Goal: Information Seeking & Learning: Learn about a topic

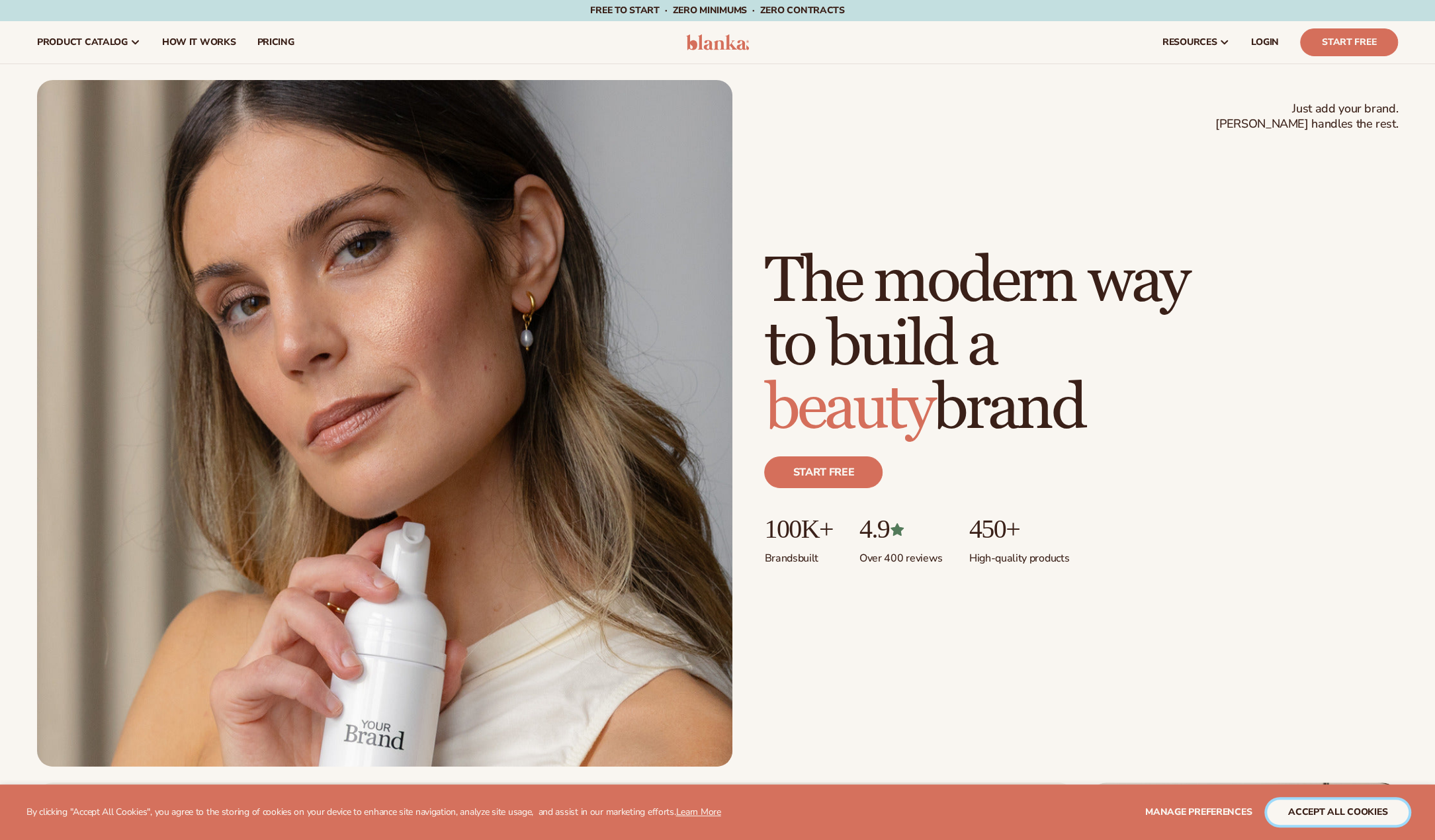
click at [1371, 812] on button "accept all cookies" at bounding box center [1337, 812] width 141 height 25
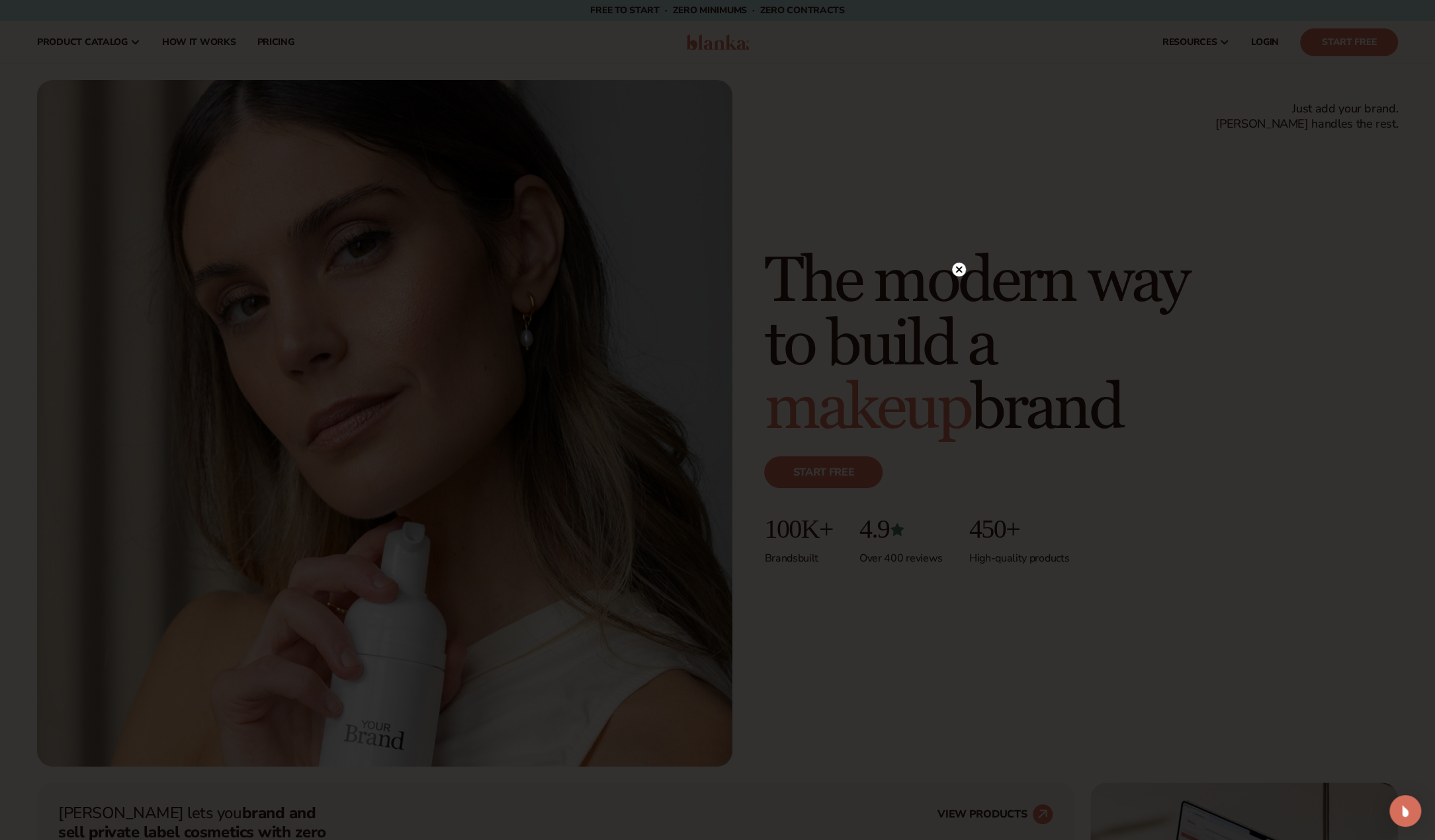
click at [957, 261] on div at bounding box center [959, 269] width 14 height 23
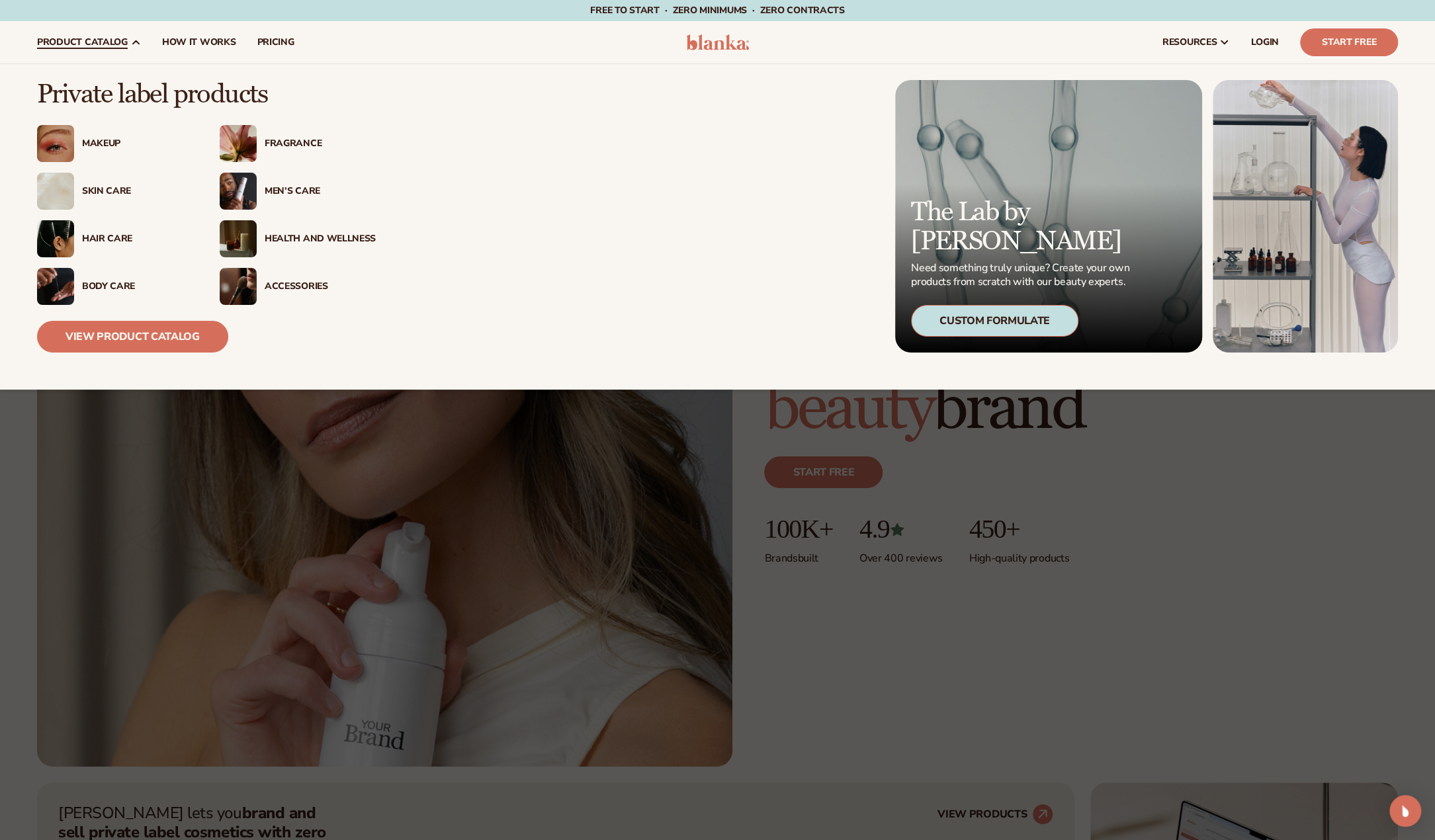
click at [108, 192] on div "Skin Care" at bounding box center [138, 191] width 111 height 11
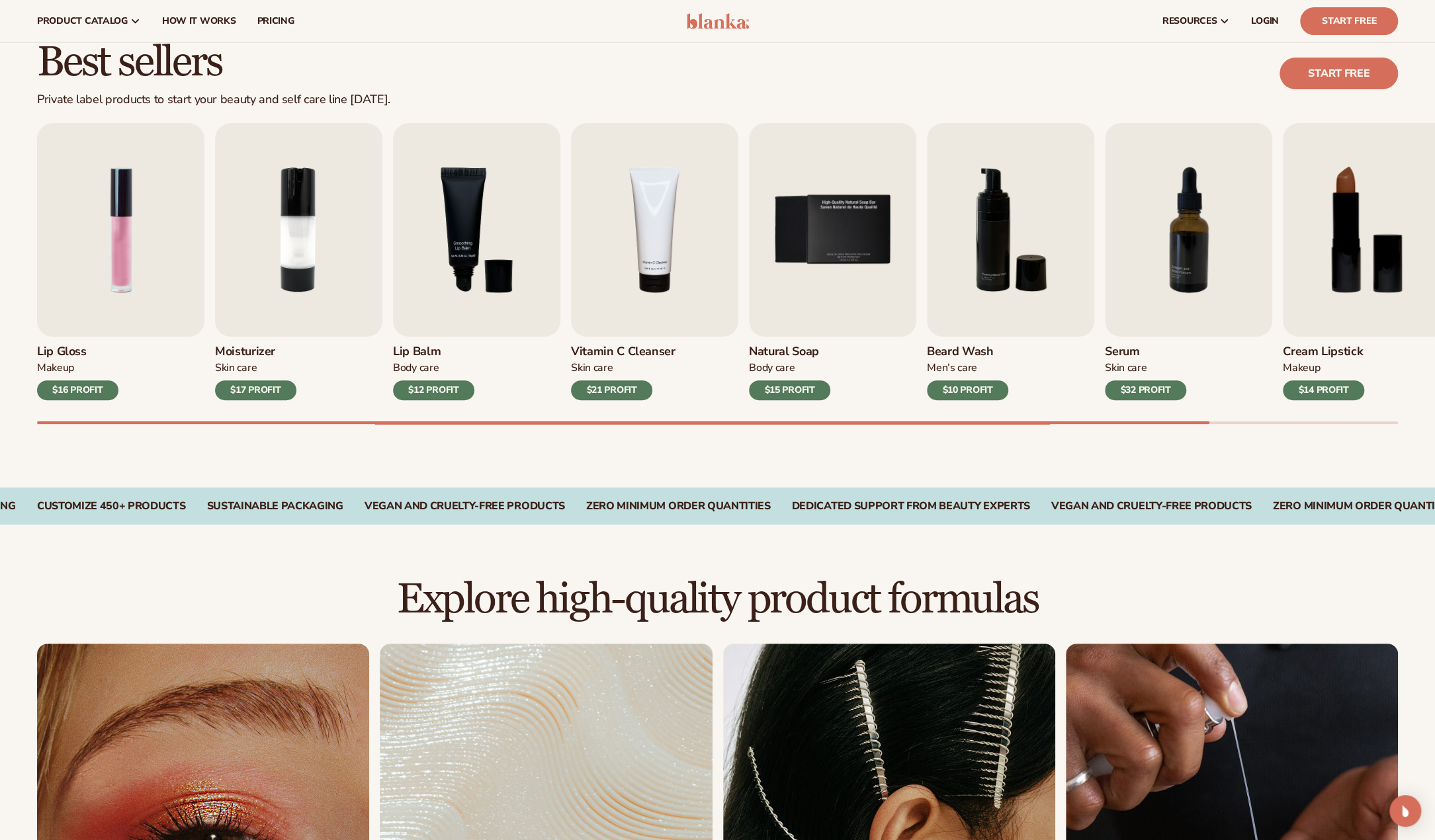
scroll to position [331, 0]
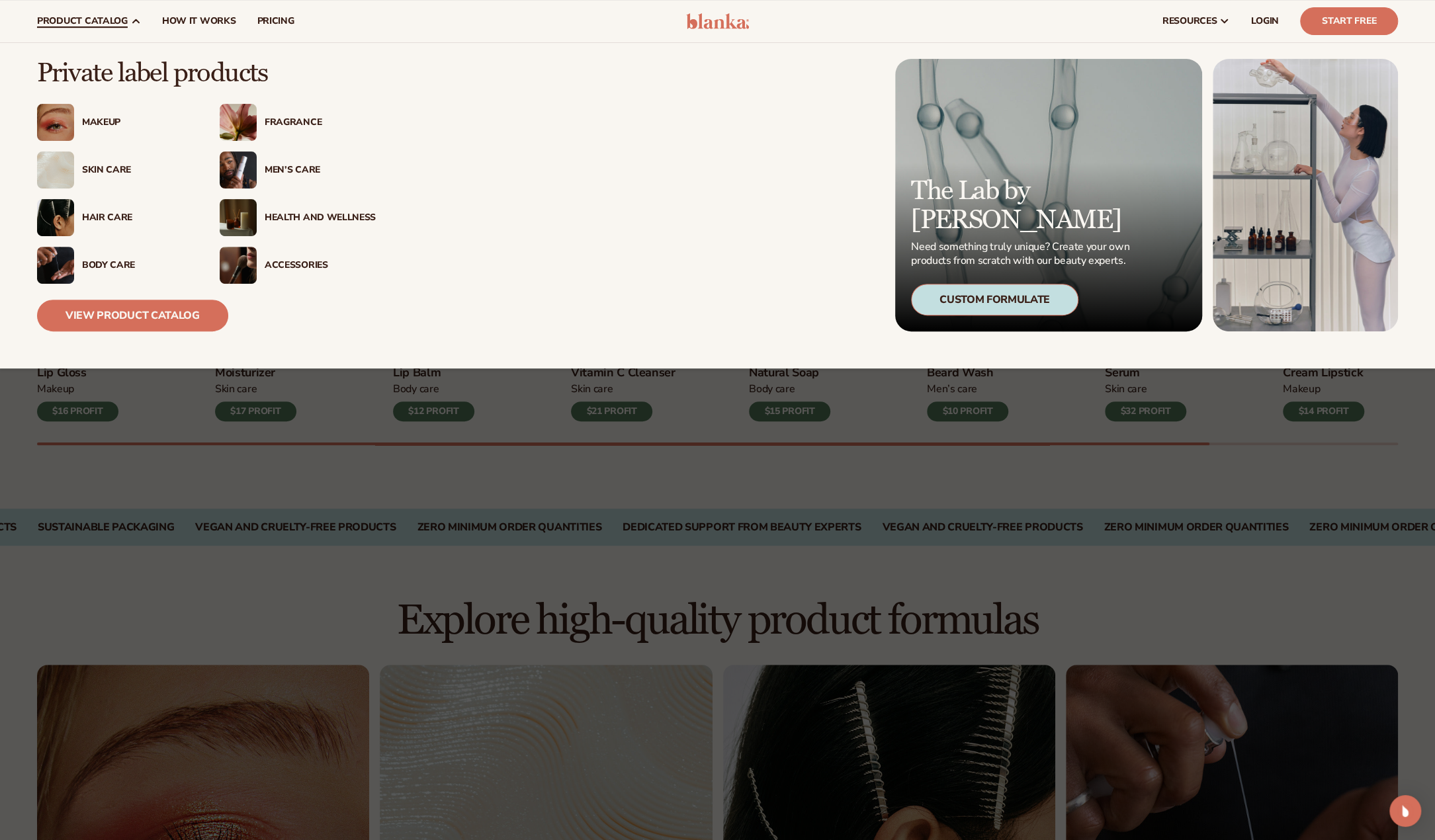
click at [85, 118] on div "Makeup" at bounding box center [138, 122] width 111 height 11
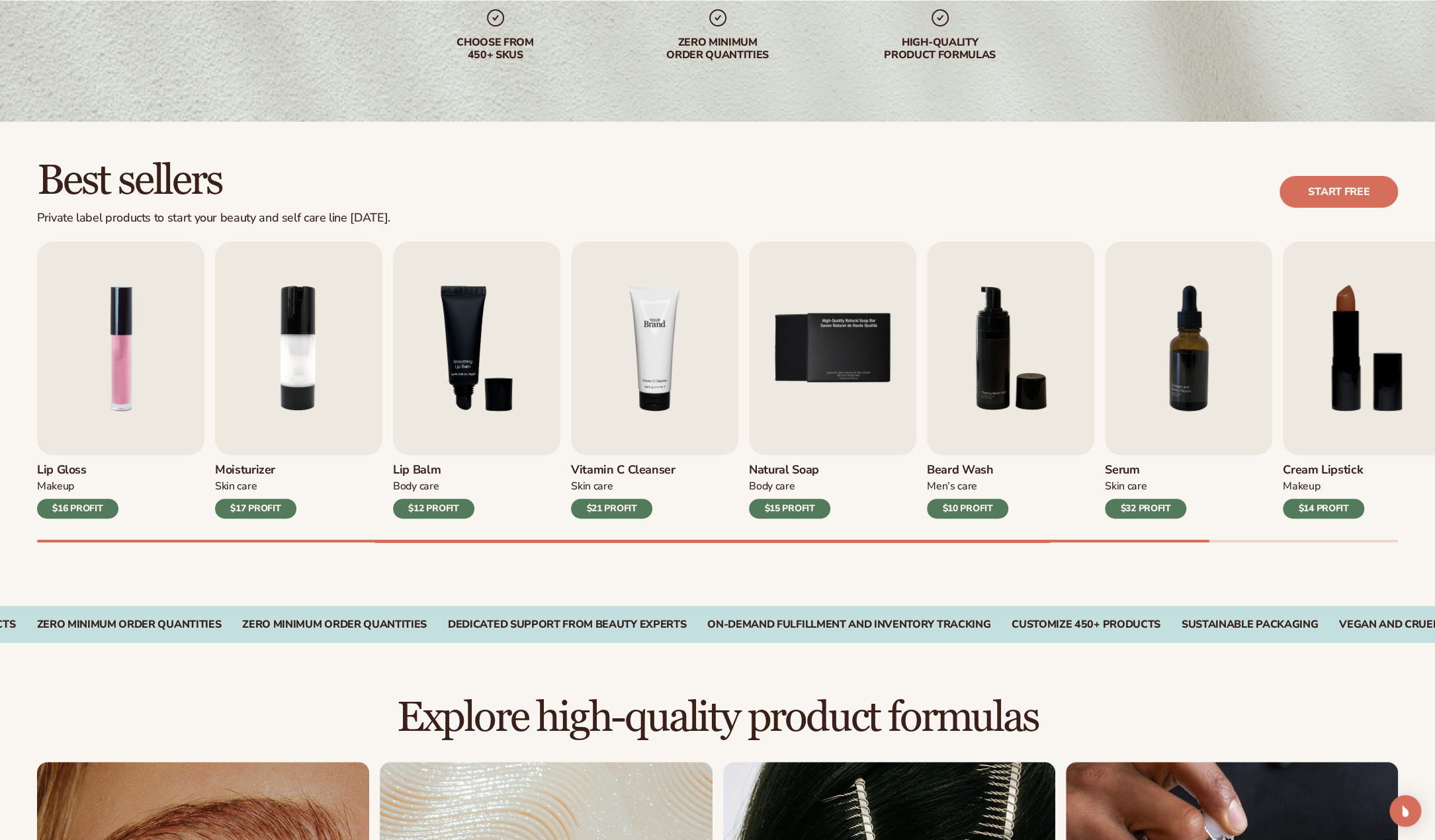
scroll to position [287, 0]
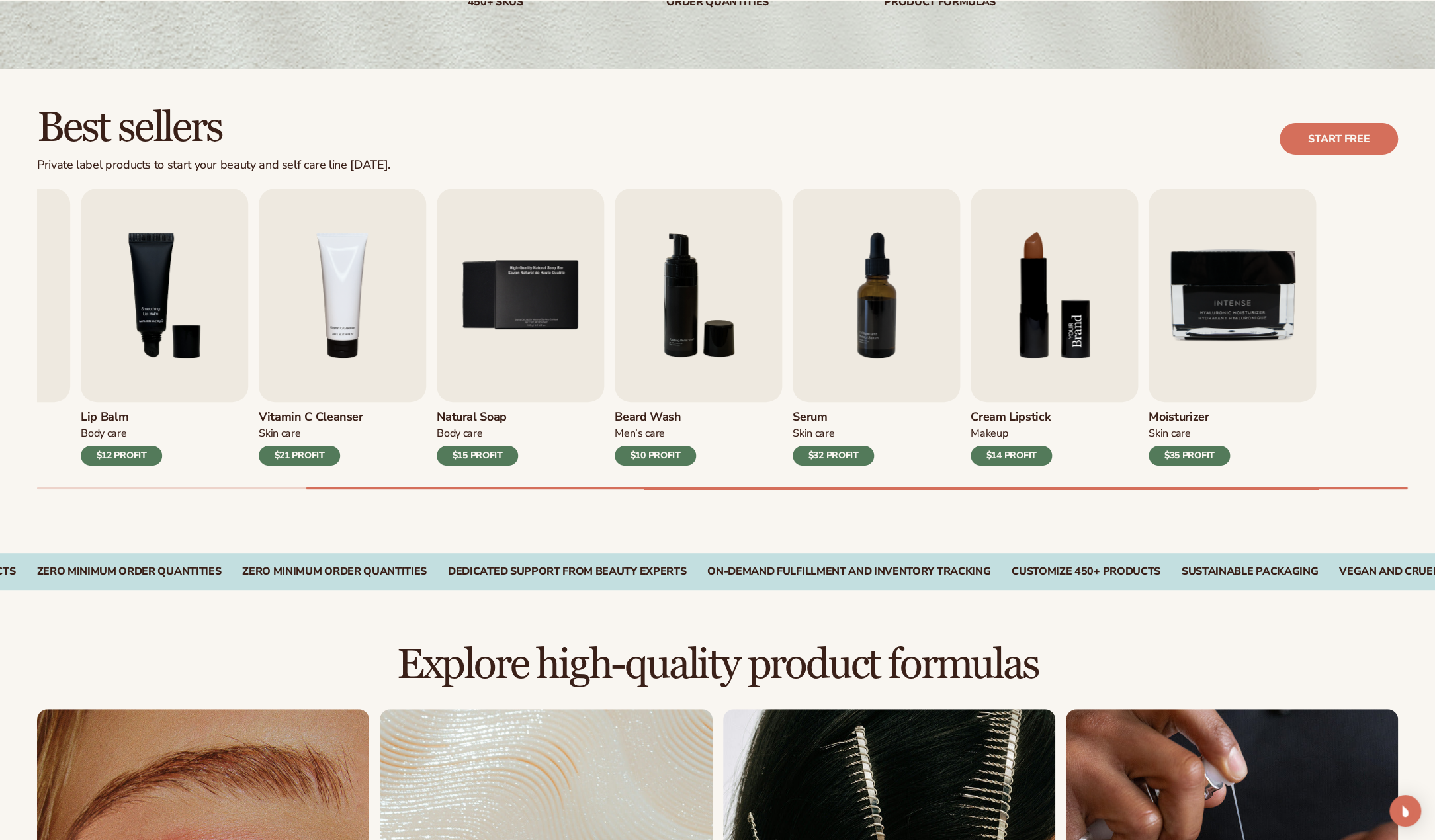
click at [372, 321] on div "Lip Gloss Makeup $16 PROFIT Moisturizer [MEDICAL_DATA] $17 PROFIT [MEDICAL_DATA]" at bounding box center [404, 327] width 1360 height 277
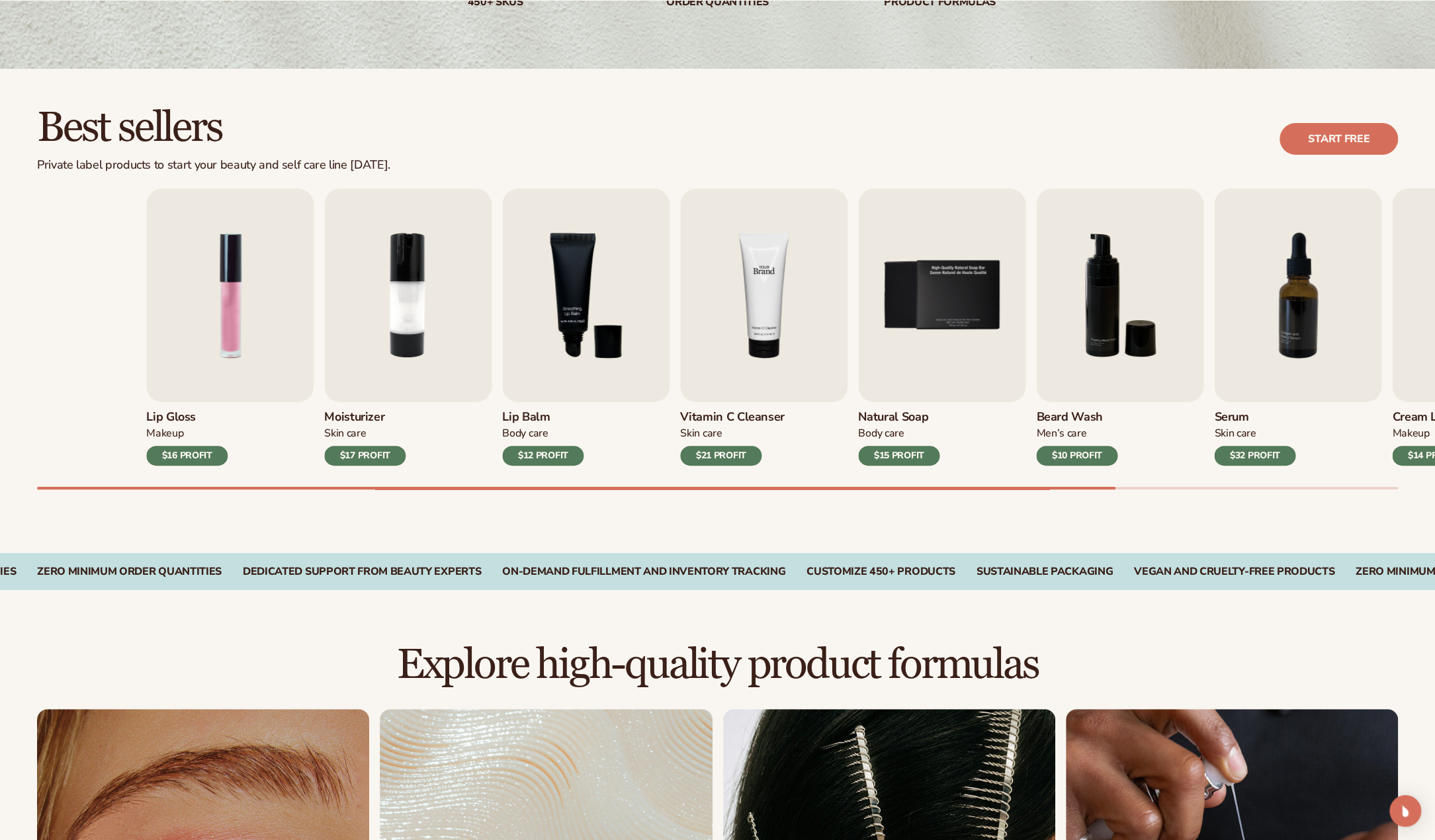
click at [873, 319] on div "Lip Gloss Makeup $16 PROFIT Moisturizer [MEDICAL_DATA] $17 PROFIT [MEDICAL_DATA]" at bounding box center [826, 327] width 1360 height 277
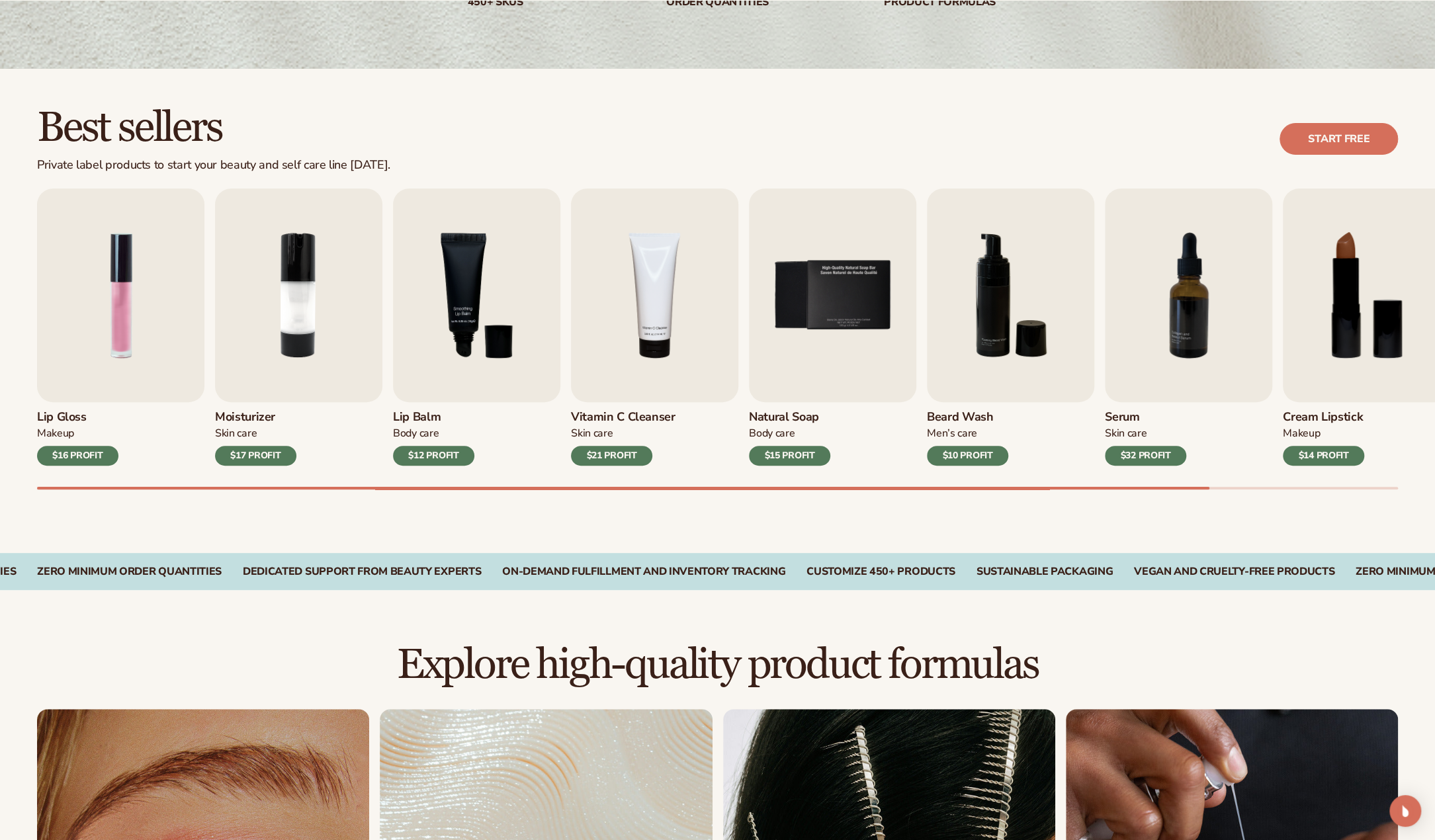
click at [334, 340] on div "Lip Gloss Makeup $16 PROFIT Moisturizer [MEDICAL_DATA] $17 PROFIT [MEDICAL_DATA]" at bounding box center [717, 327] width 1360 height 277
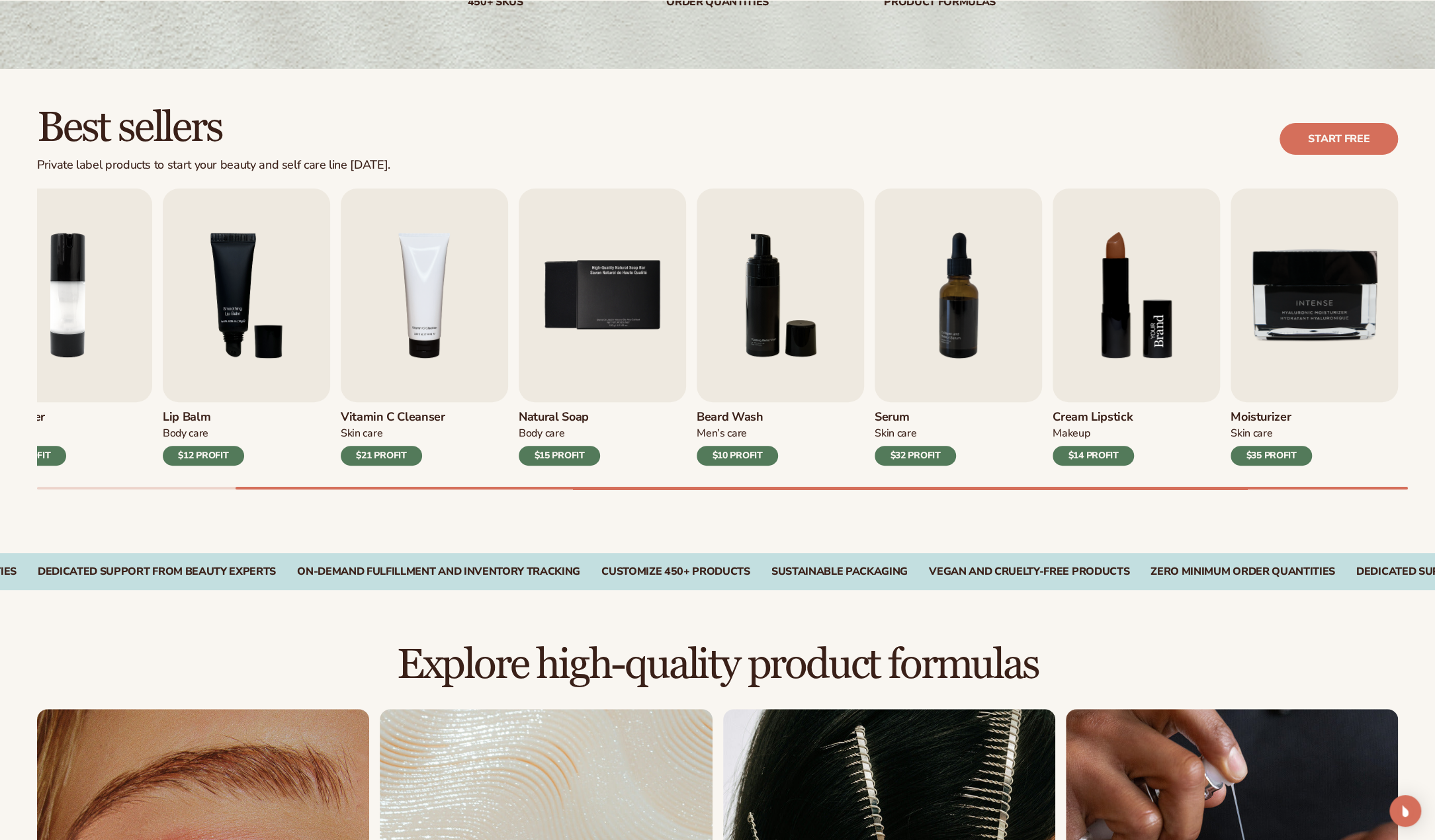
click at [1134, 338] on img "8 / 9" at bounding box center [1136, 294] width 167 height 213
click at [1128, 284] on img "8 / 9" at bounding box center [1136, 294] width 167 height 213
click at [1123, 314] on img "8 / 9" at bounding box center [1136, 294] width 167 height 213
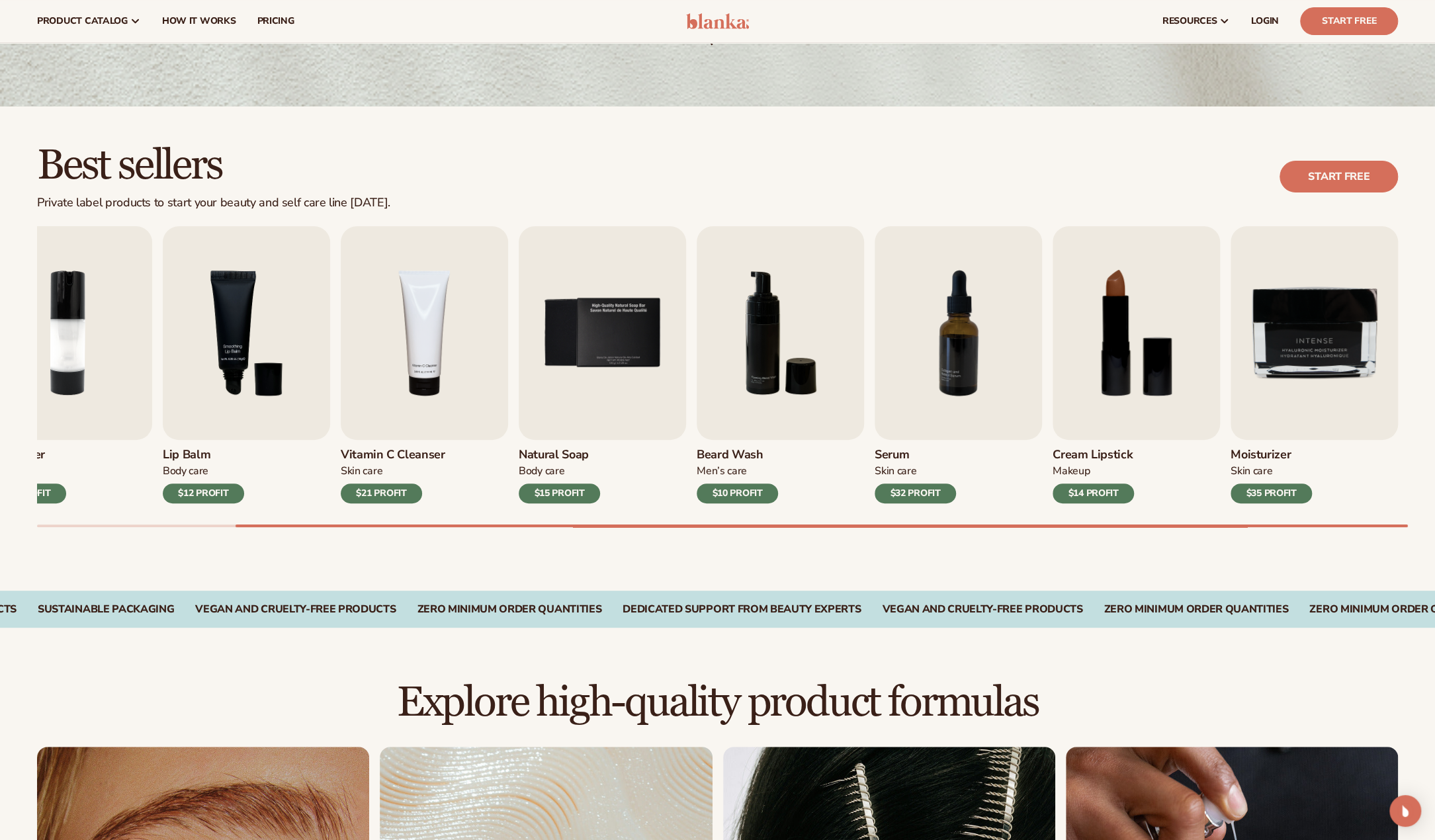
scroll to position [0, 0]
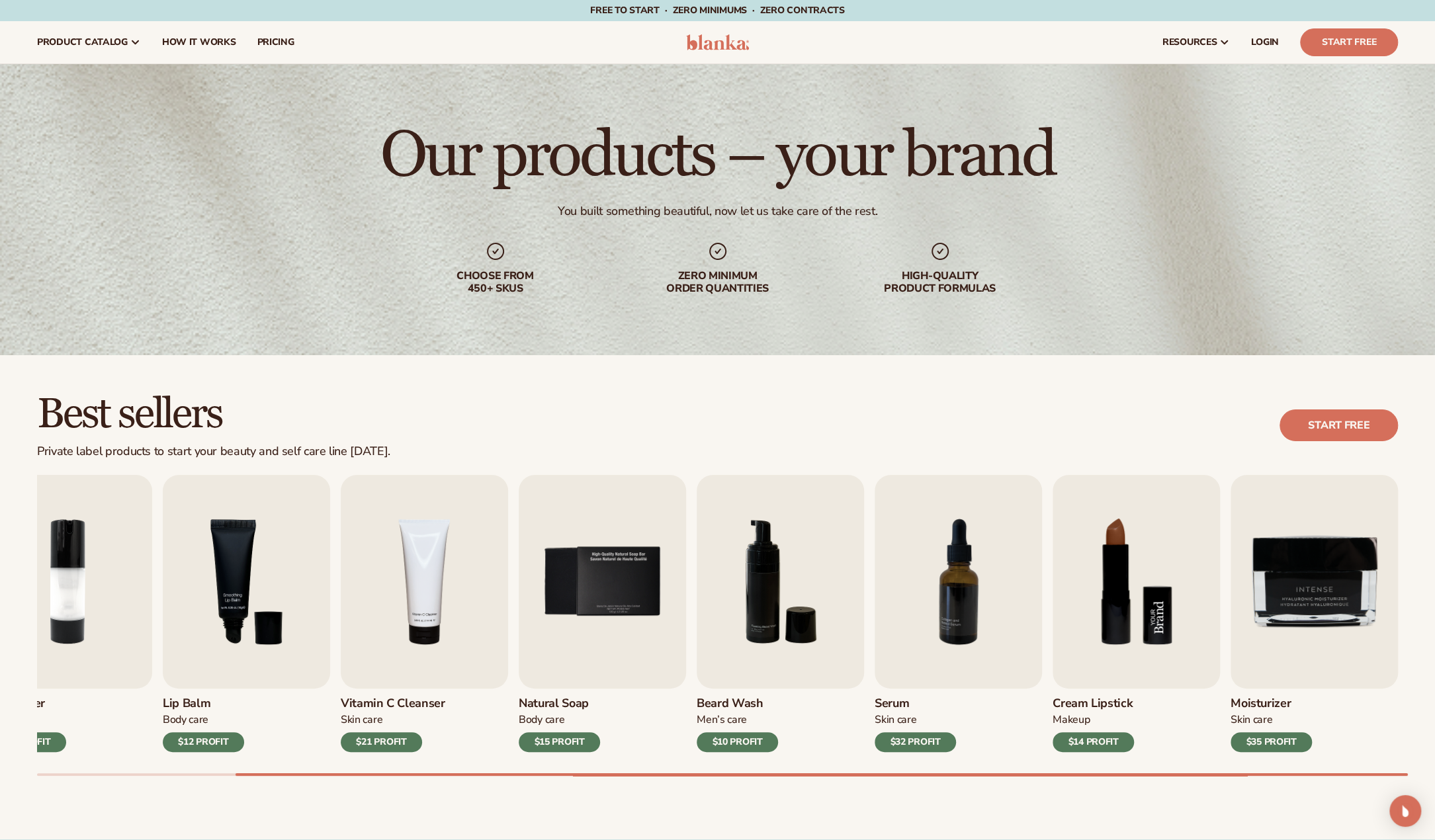
click at [1099, 598] on img "8 / 9" at bounding box center [1136, 581] width 167 height 213
click at [1112, 693] on div "Cream Lipstick Makeup $14 PROFIT" at bounding box center [1136, 720] width 167 height 63
click at [1108, 739] on div "$14 PROFIT" at bounding box center [1093, 742] width 81 height 20
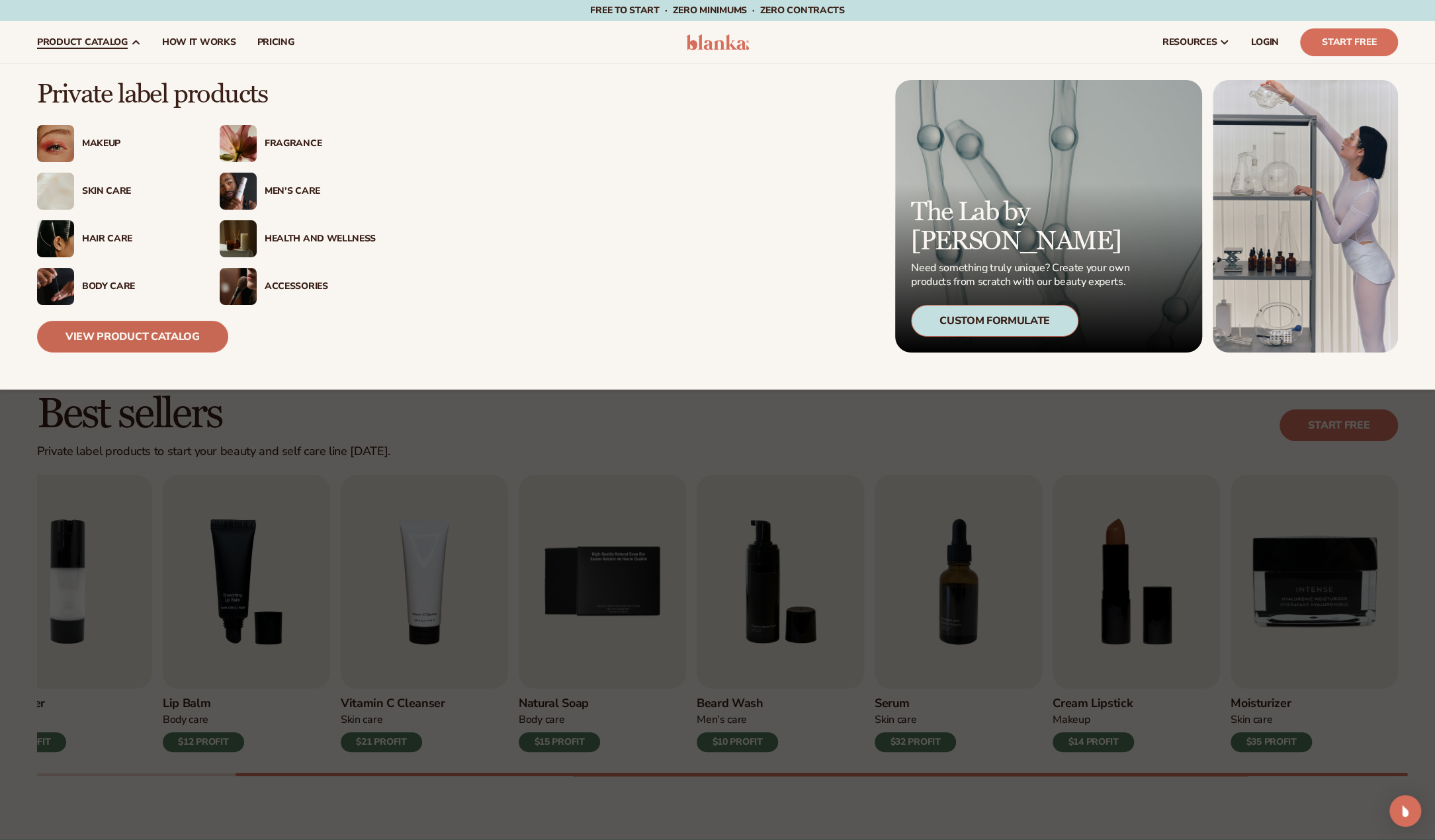
click at [121, 326] on link "View Product Catalog" at bounding box center [133, 336] width 191 height 32
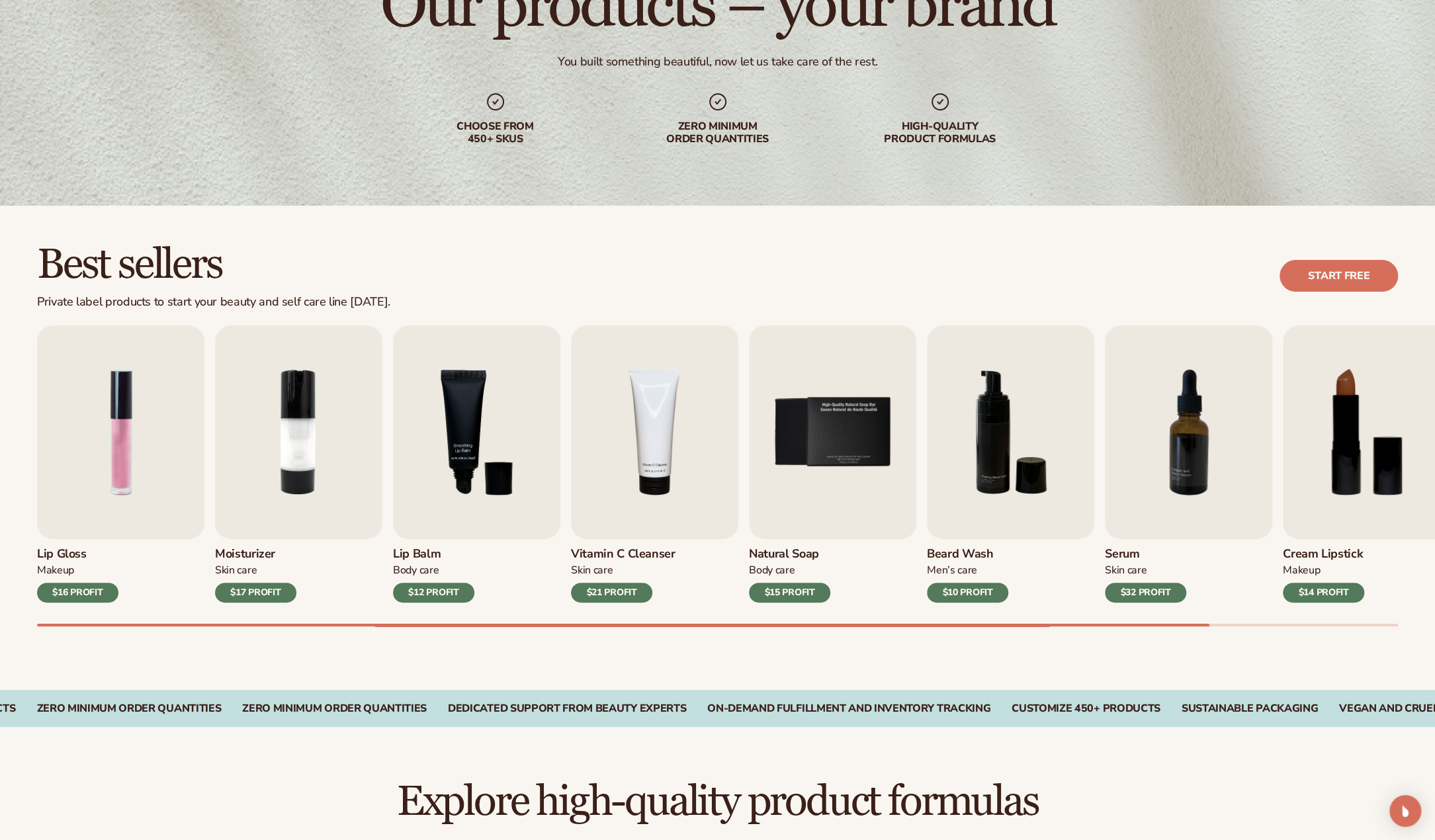
scroll to position [154, 0]
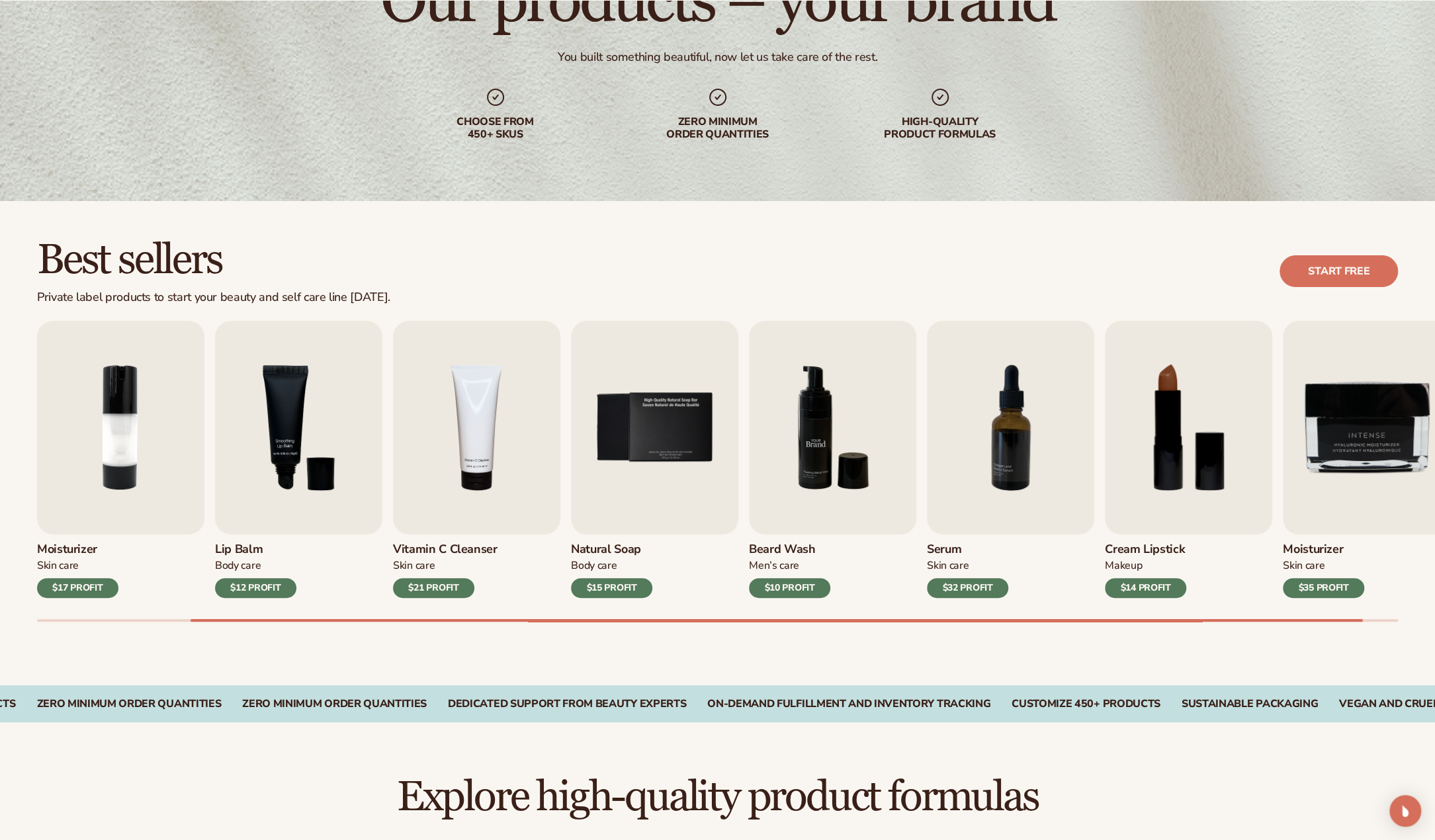
click at [817, 425] on img "6 / 9" at bounding box center [832, 427] width 167 height 213
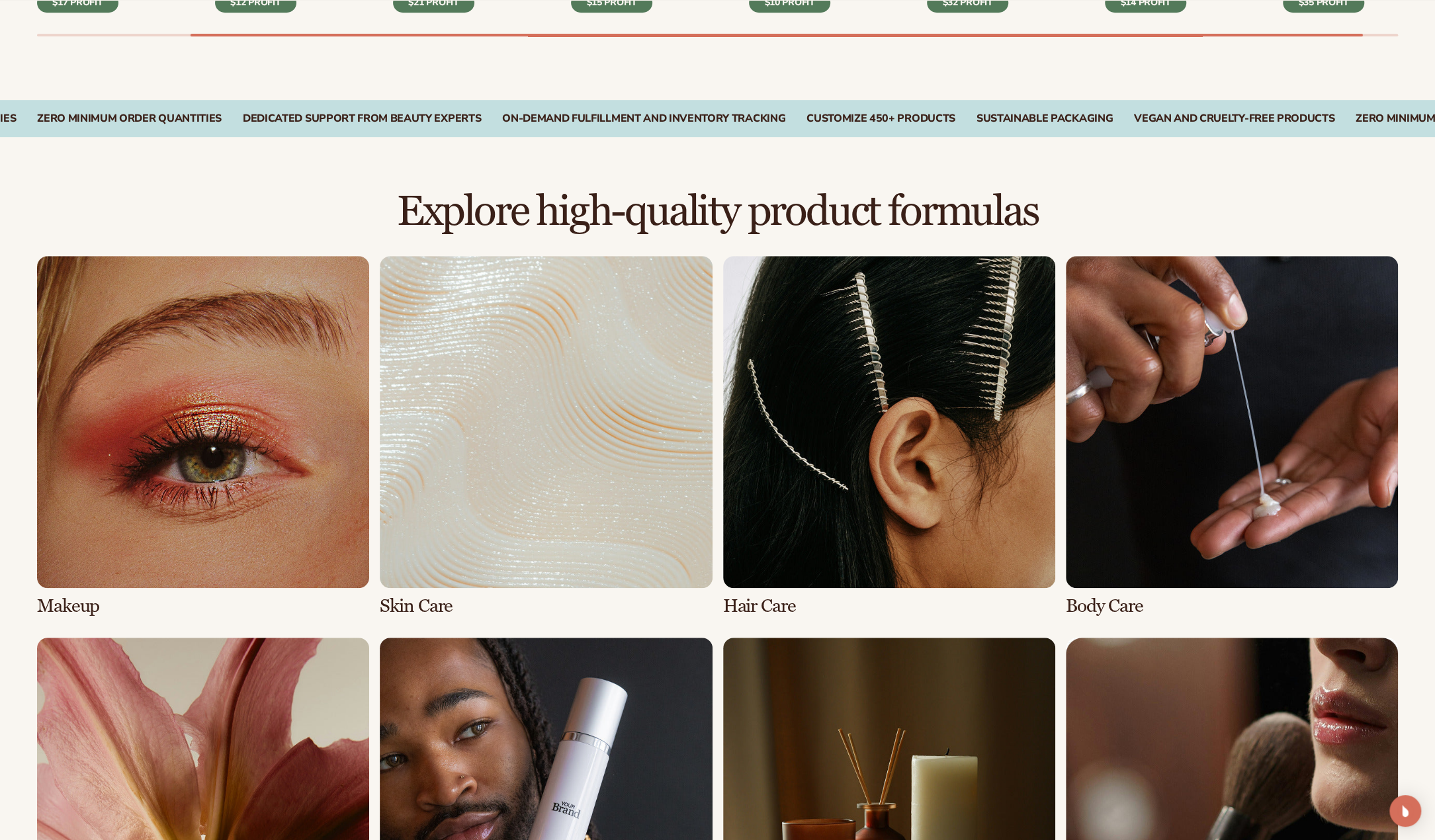
scroll to position [771, 0]
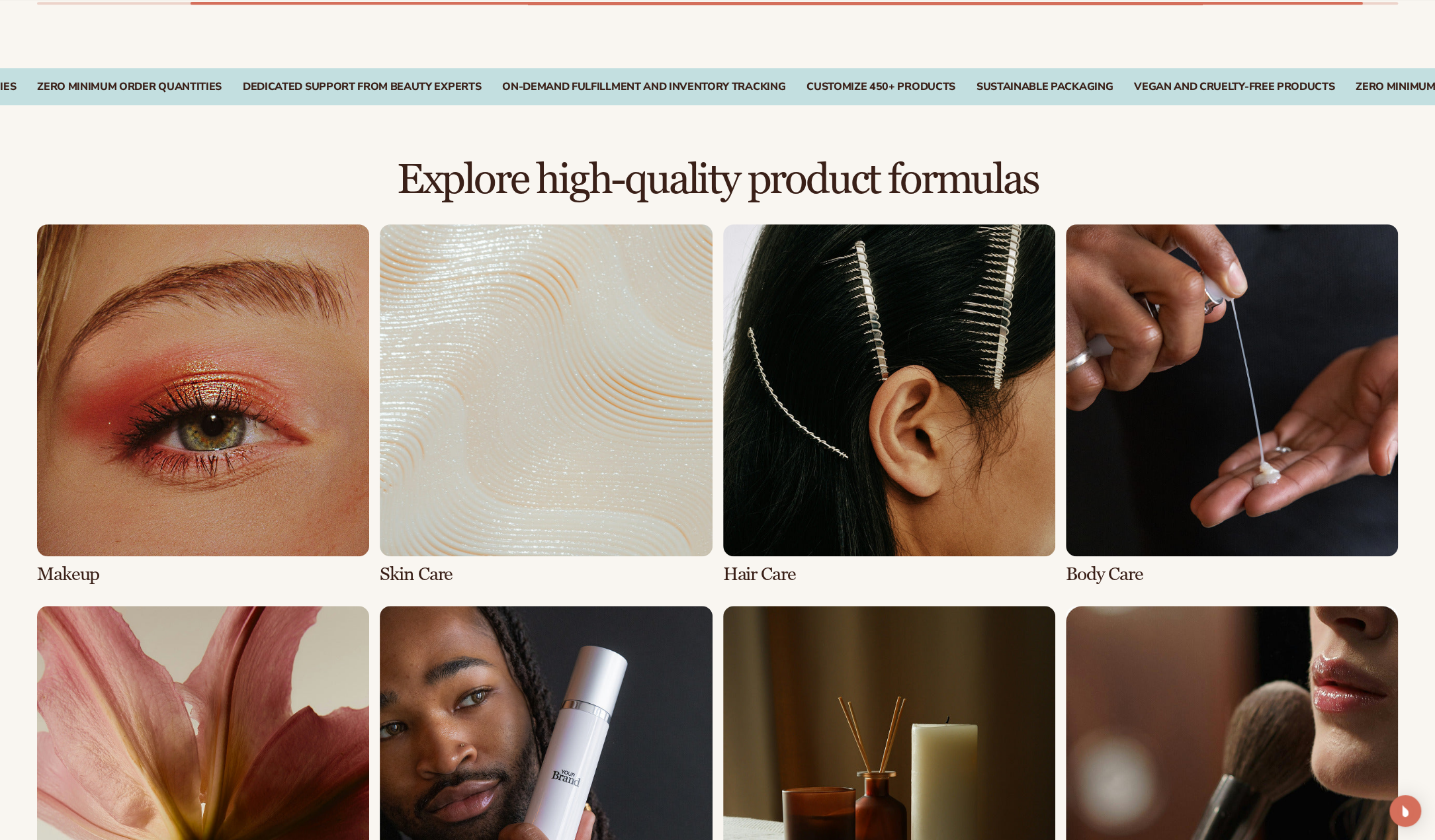
click at [775, 443] on link "3 / 8" at bounding box center [888, 404] width 332 height 360
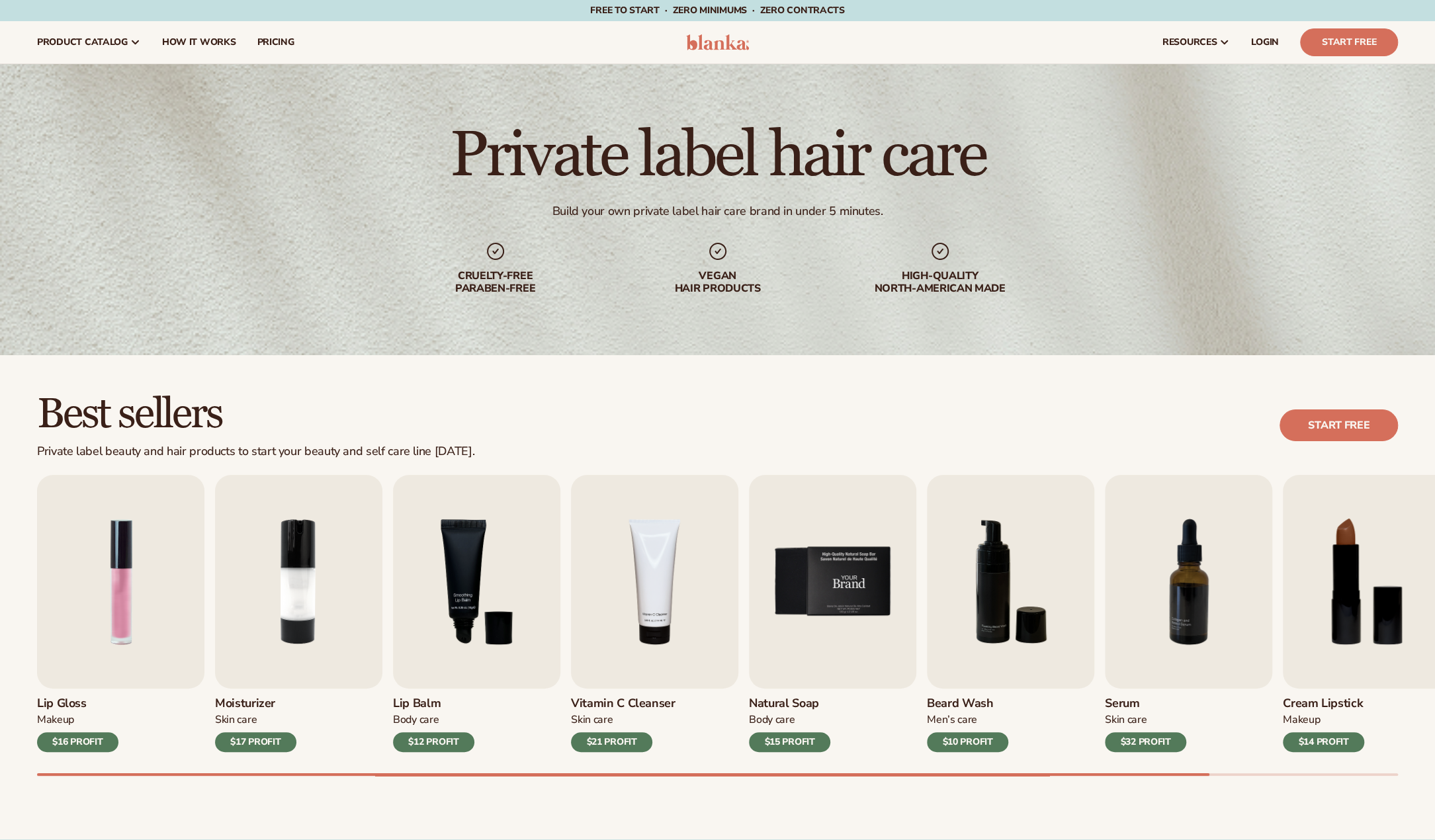
click at [779, 587] on img "5 / 9" at bounding box center [832, 581] width 167 height 213
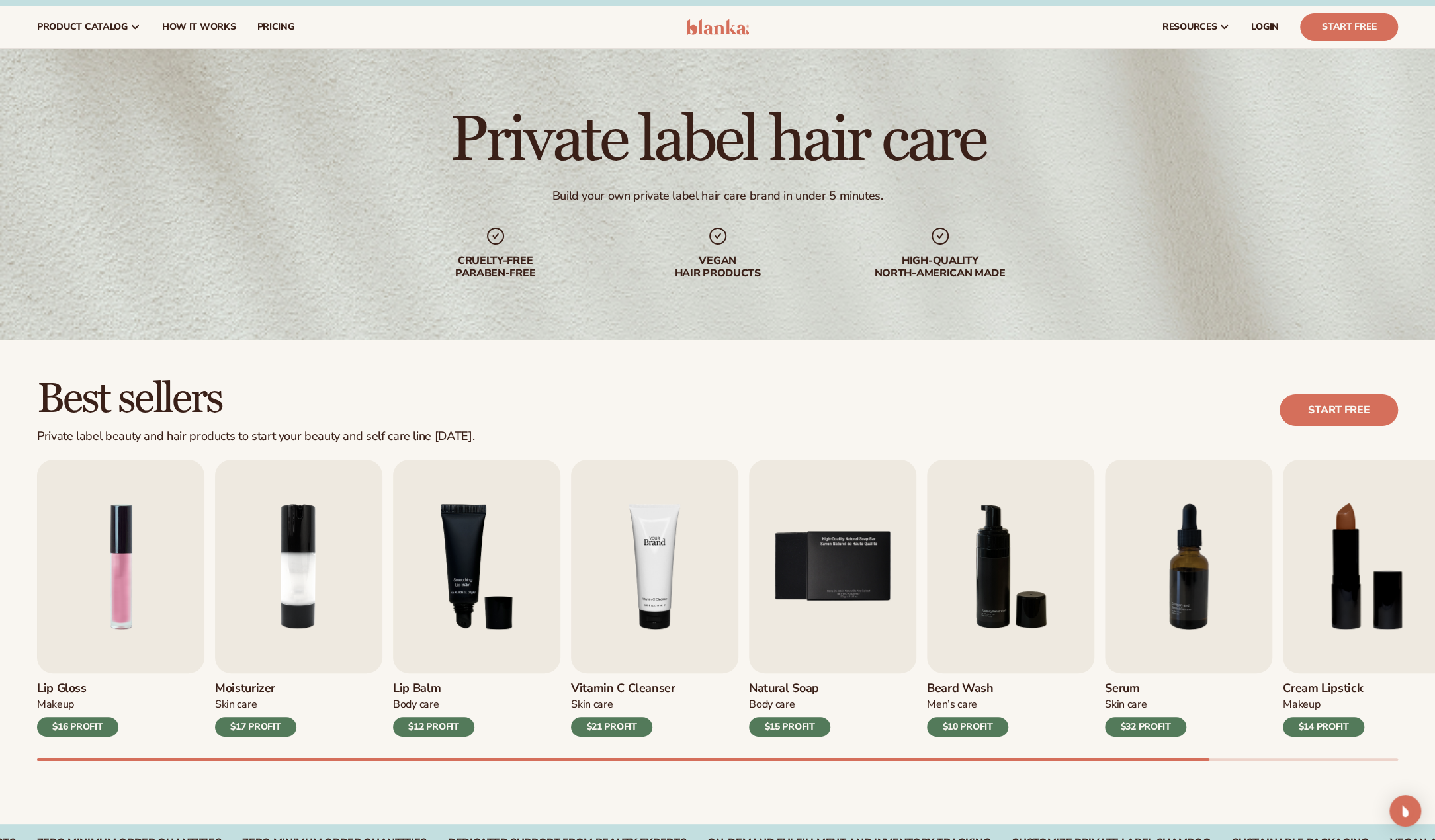
scroll to position [154, 0]
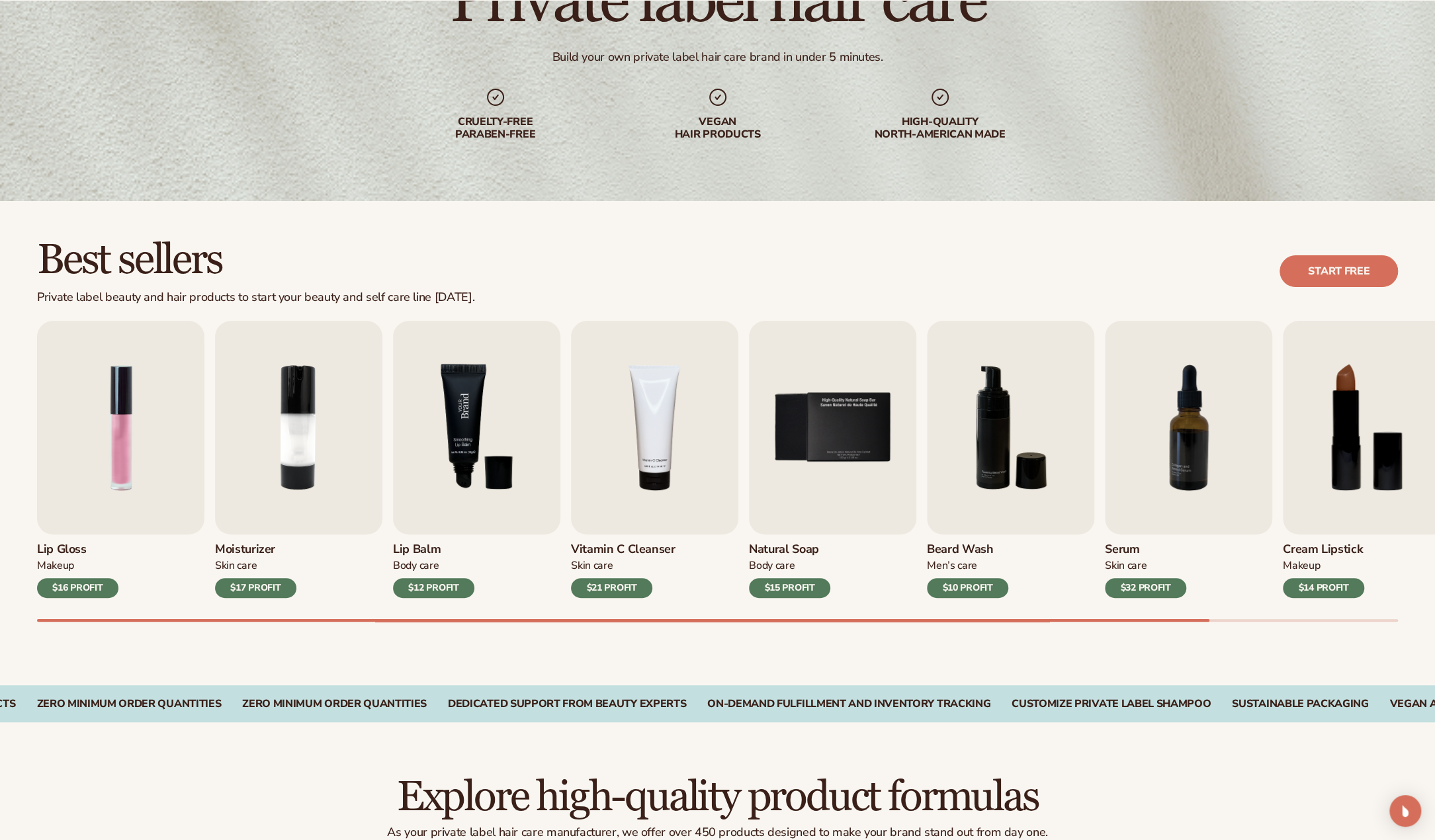
click at [506, 471] on img "3 / 9" at bounding box center [476, 427] width 167 height 213
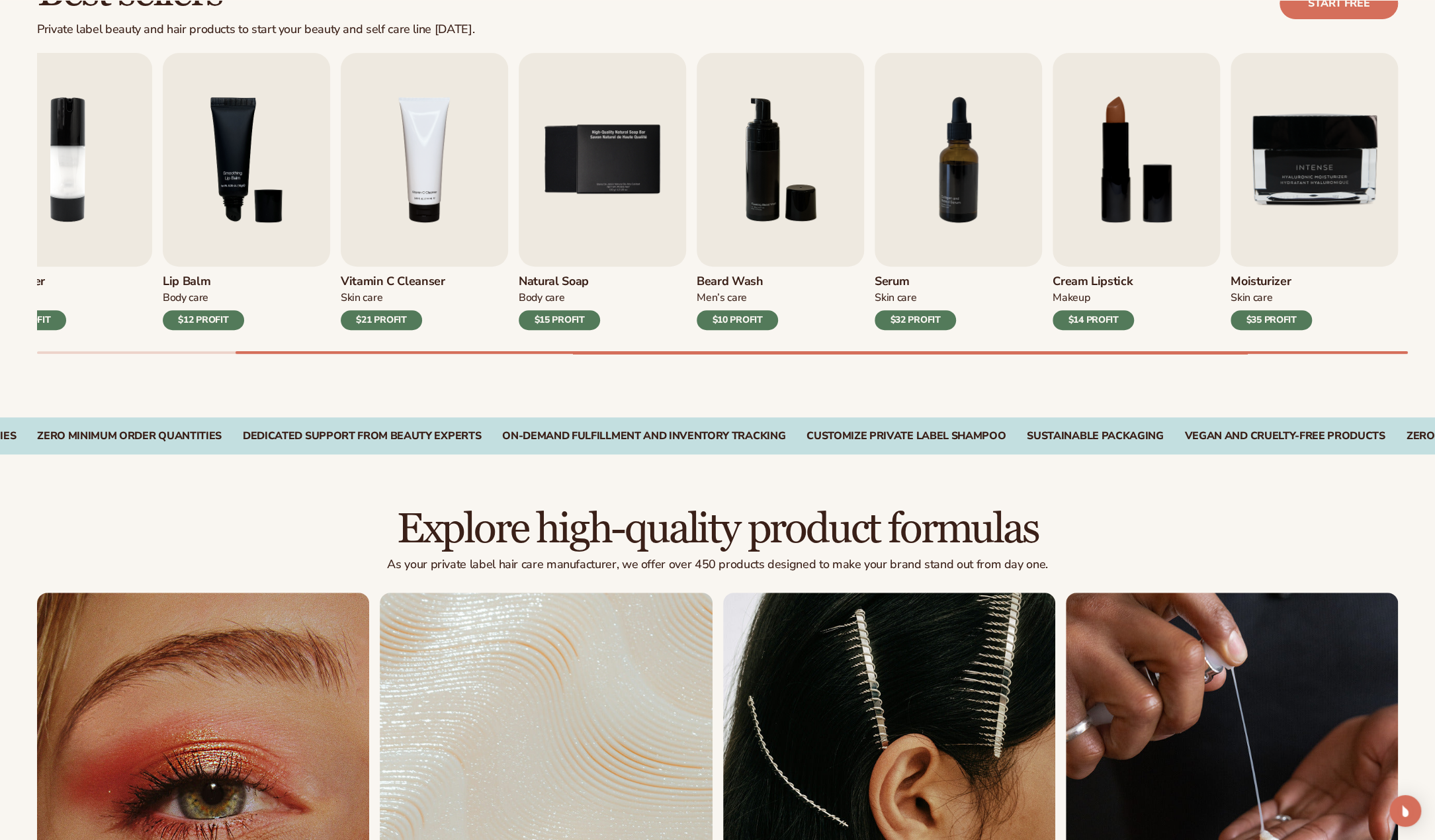
scroll to position [572, 0]
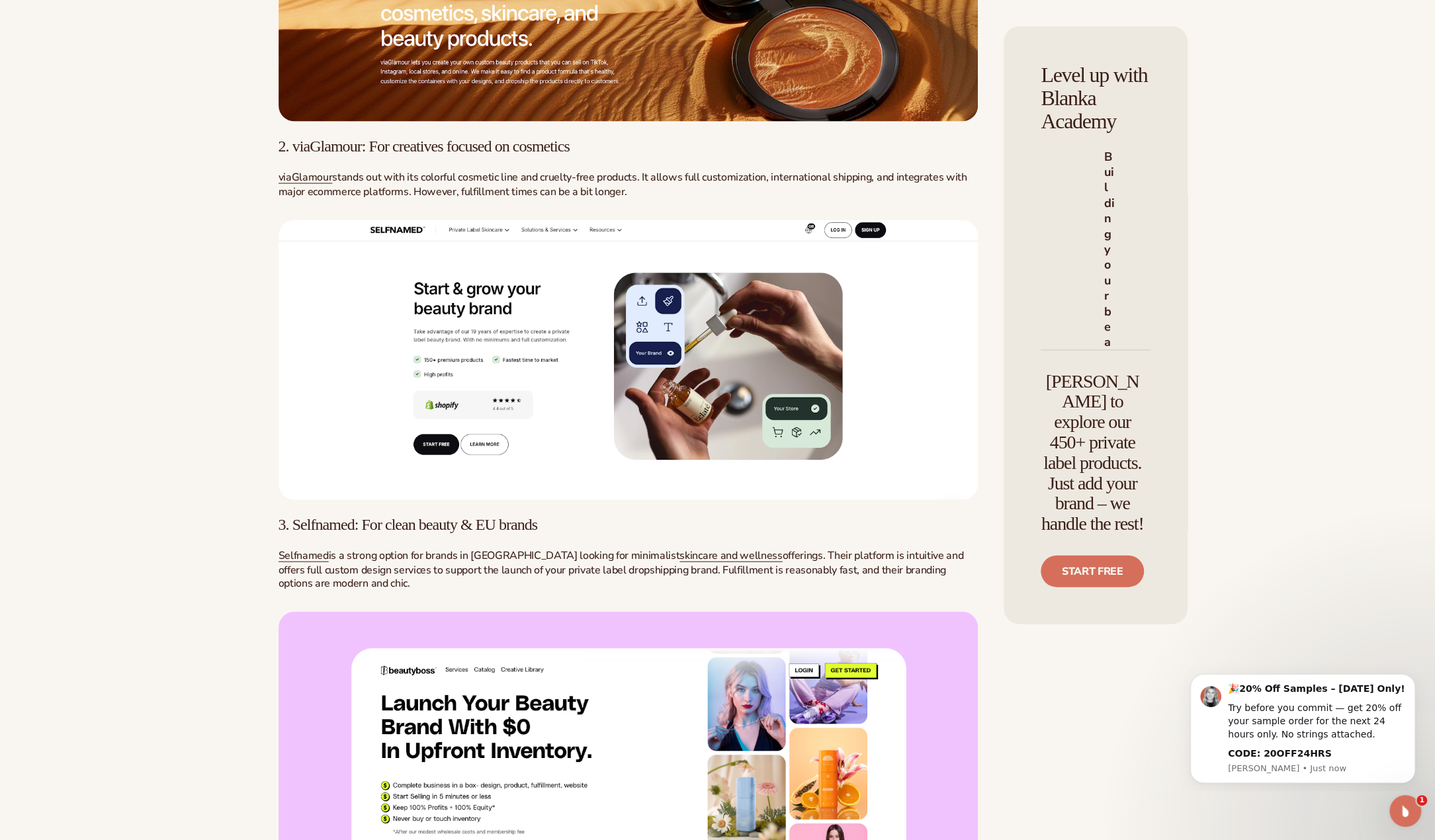
scroll to position [2374, 0]
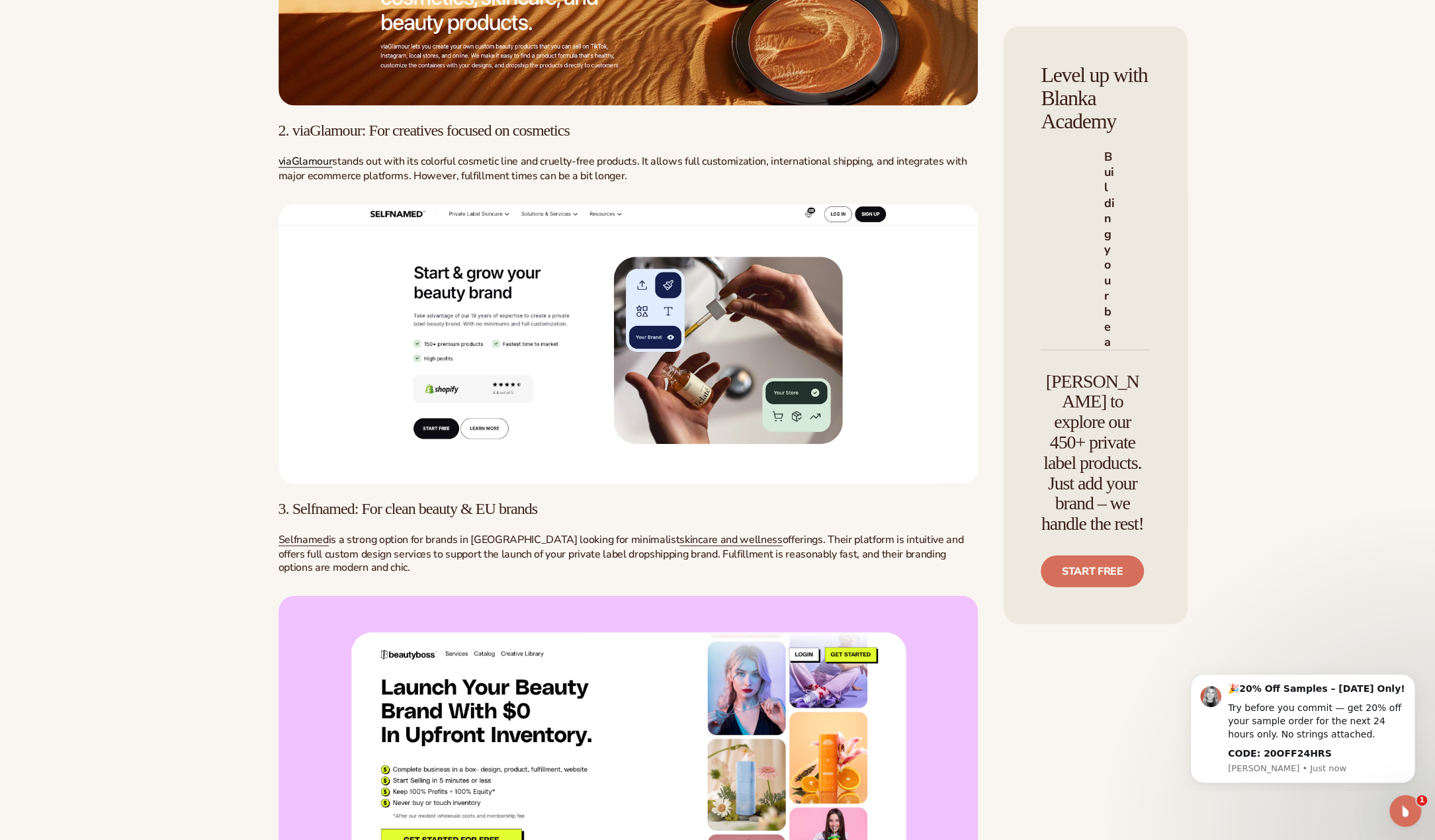
click at [312, 169] on span "viaGlamour" at bounding box center [305, 162] width 54 height 14
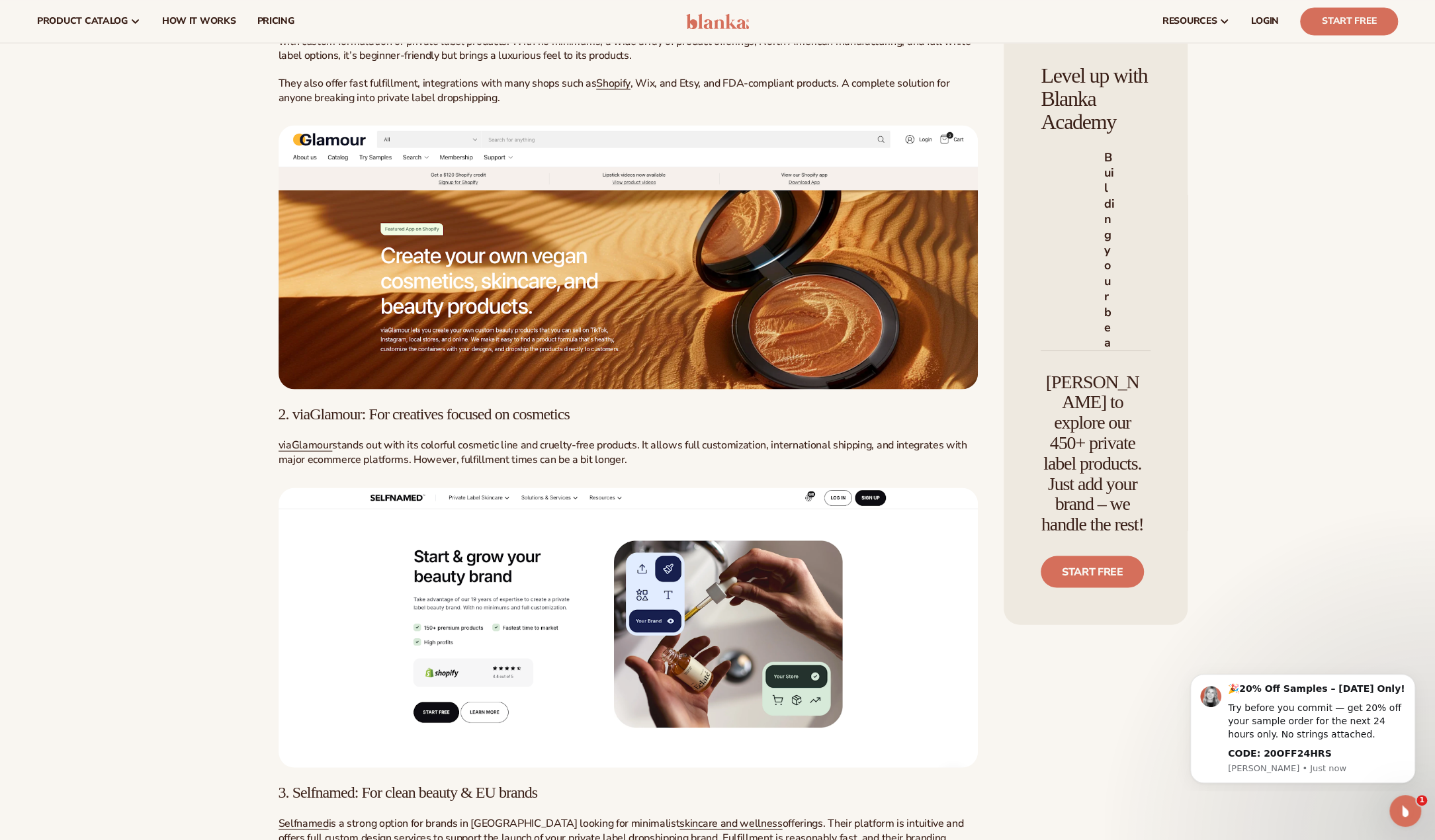
scroll to position [2087, 0]
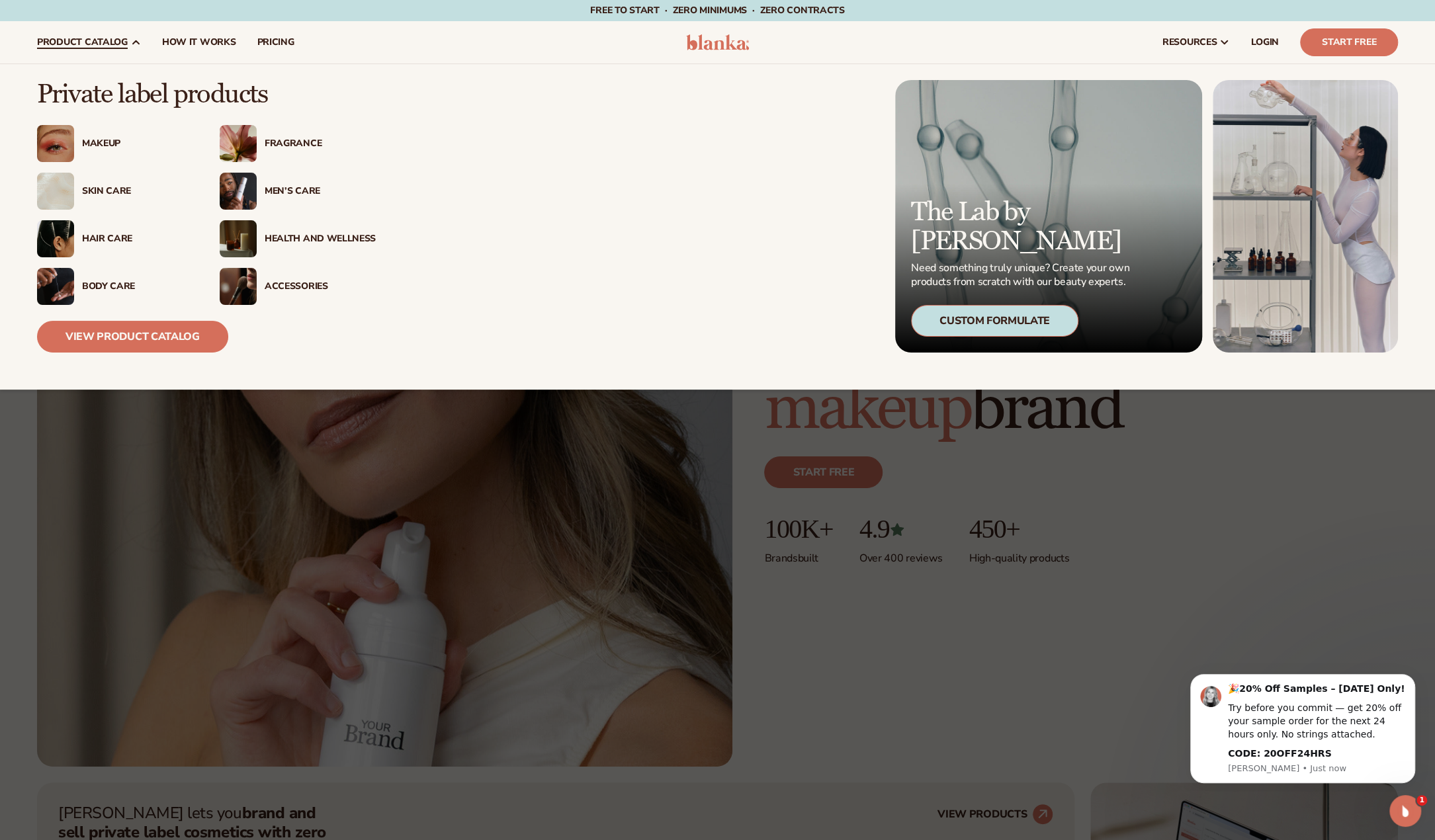
click at [268, 284] on div "Accessories" at bounding box center [320, 287] width 111 height 11
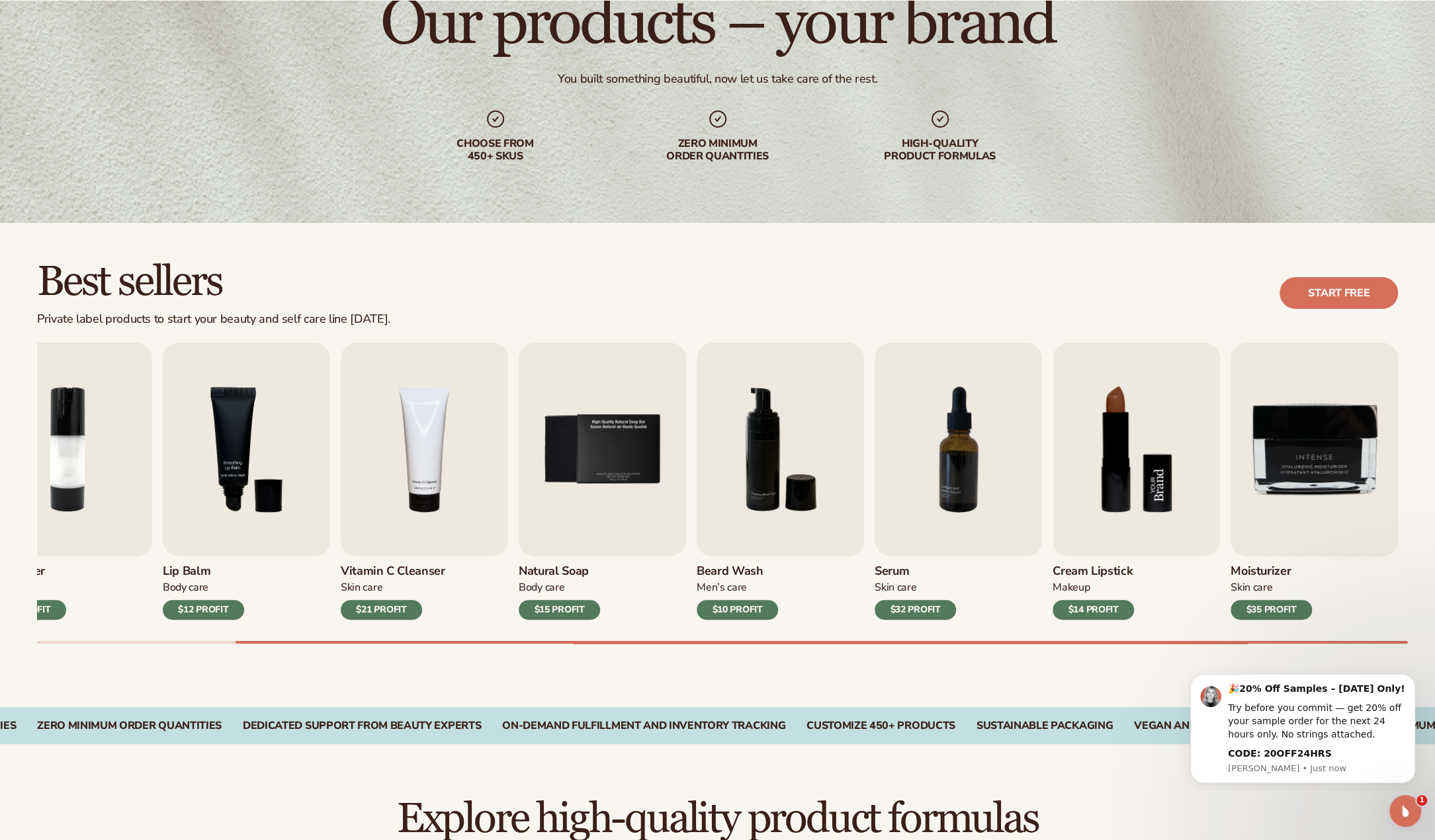
click at [1136, 432] on img "8 / 9" at bounding box center [1136, 448] width 167 height 213
click at [1351, 293] on link "Start free" at bounding box center [1338, 292] width 119 height 32
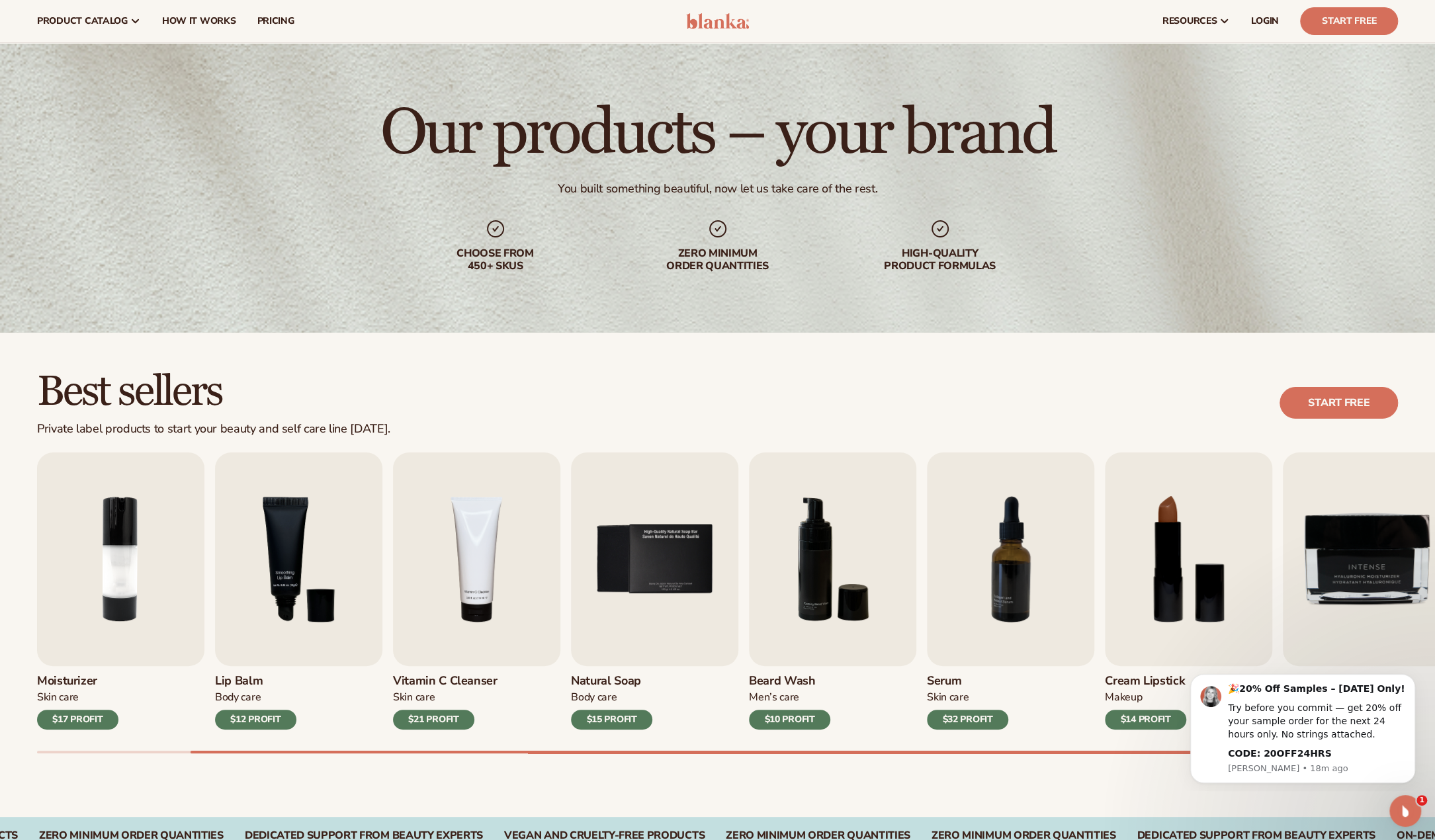
scroll to position [22, 0]
